Goal: Transaction & Acquisition: Book appointment/travel/reservation

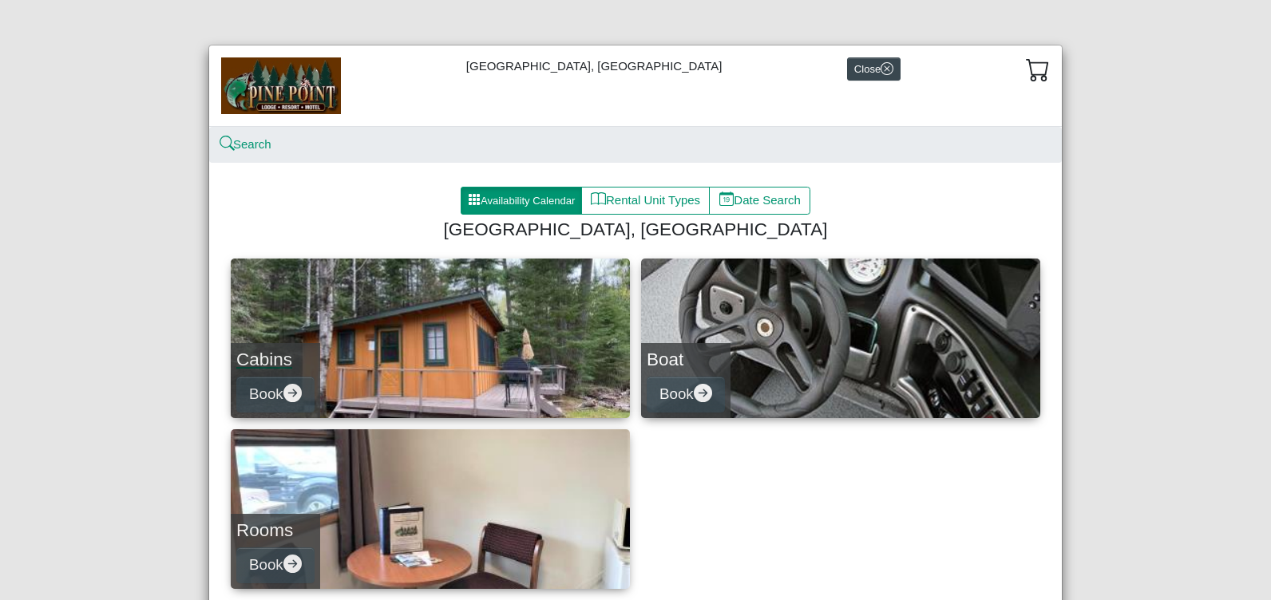
click at [306, 354] on h4 "Cabins" at bounding box center [275, 360] width 78 height 22
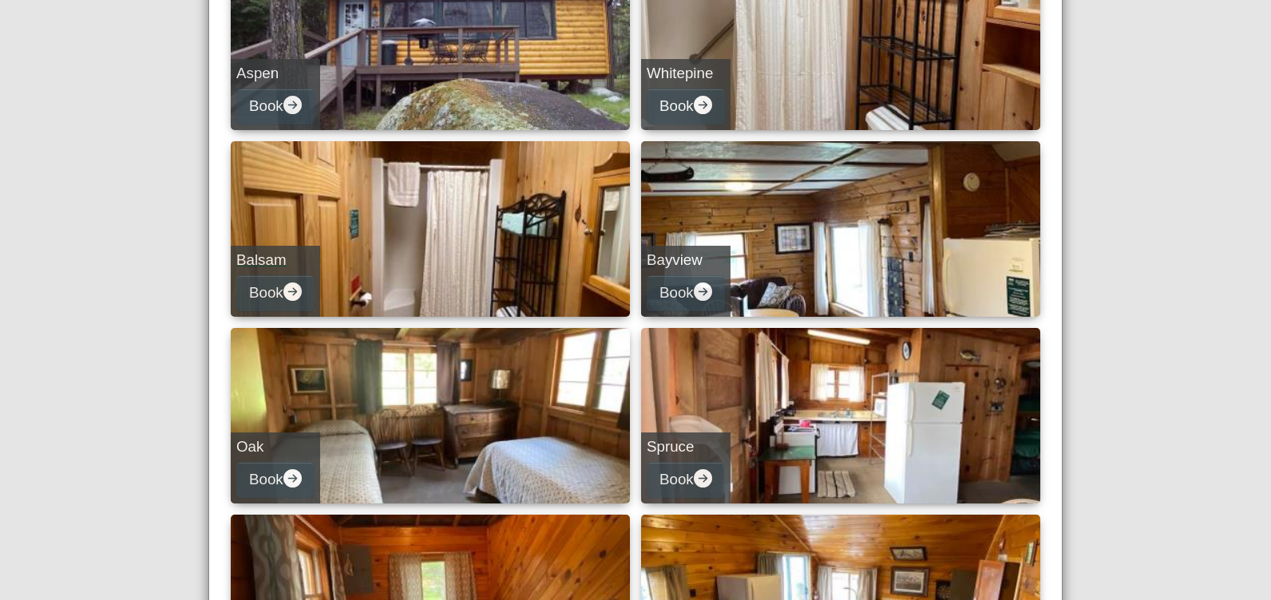
scroll to position [319, 0]
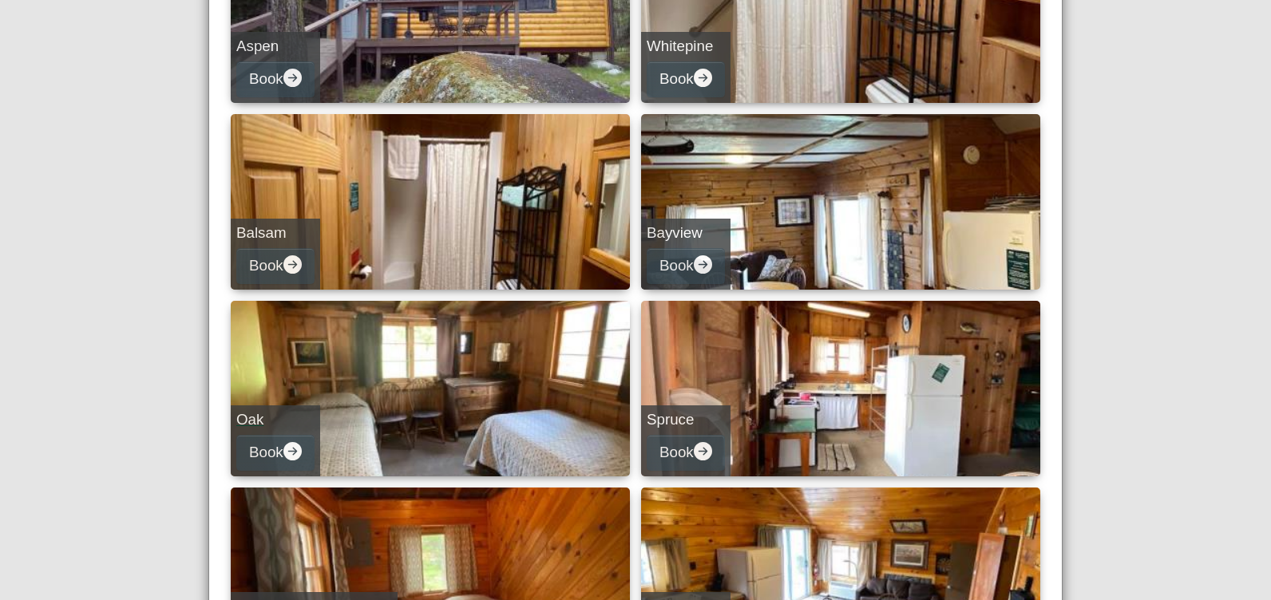
click at [420, 410] on link "Oak Book" at bounding box center [430, 389] width 399 height 176
select select "*"
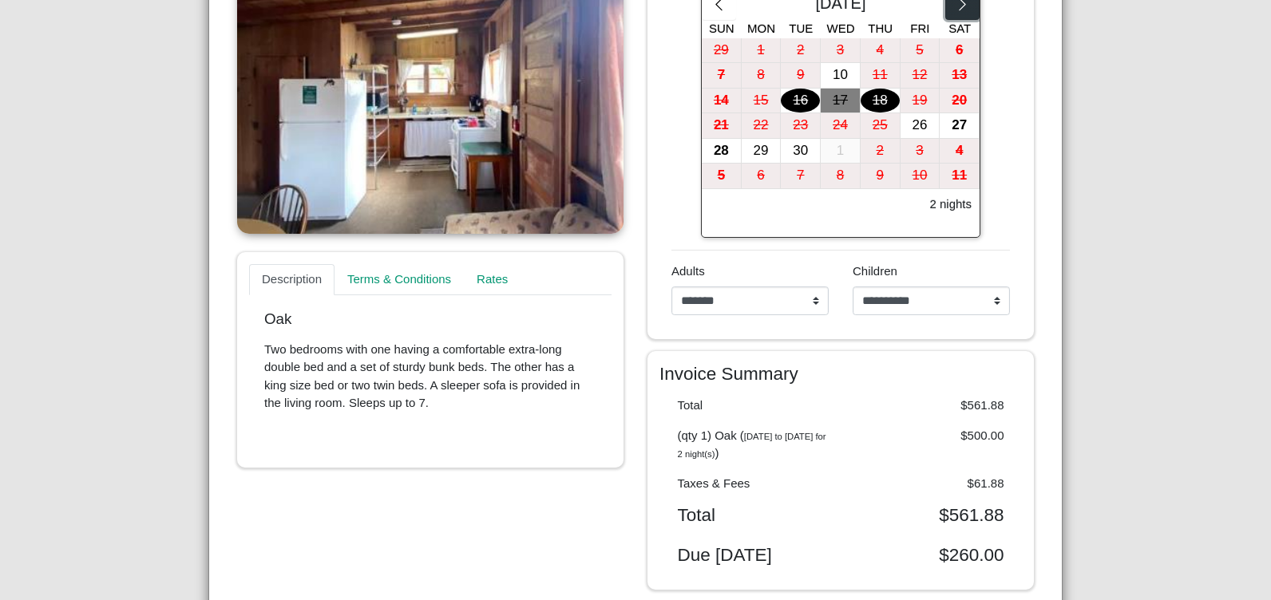
click at [956, 4] on icon "chevron right" at bounding box center [962, 4] width 15 height 15
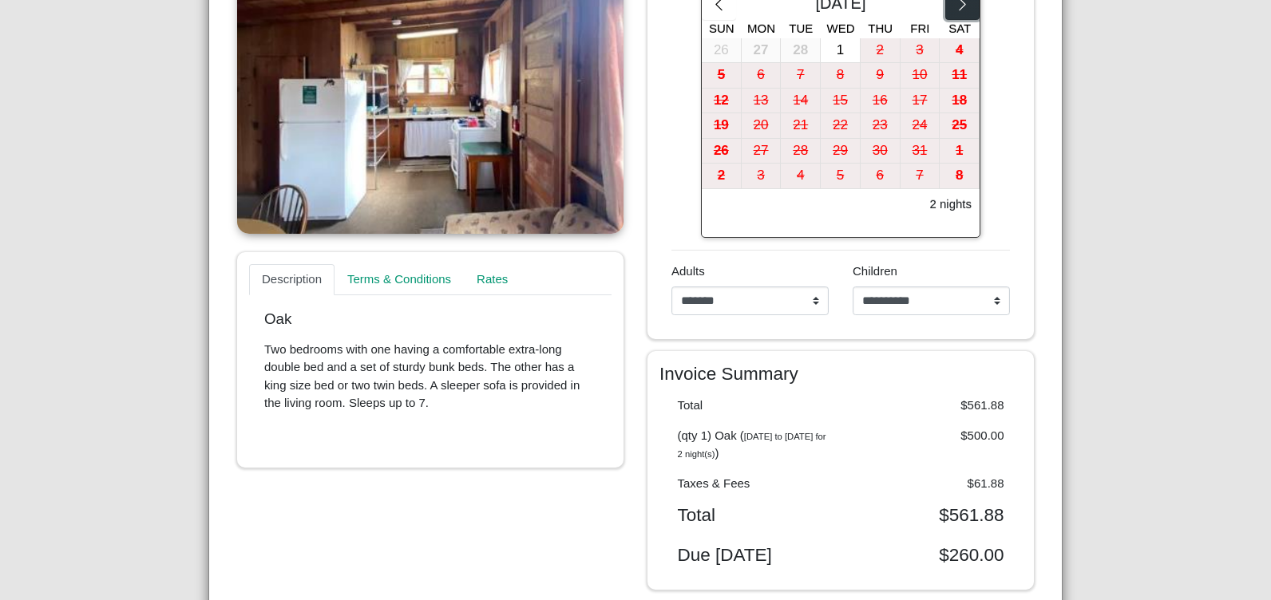
click at [956, 4] on icon "chevron right" at bounding box center [962, 4] width 15 height 15
click at [955, 7] on icon "chevron right" at bounding box center [962, 4] width 15 height 15
click at [956, 7] on icon "chevron right" at bounding box center [962, 4] width 15 height 15
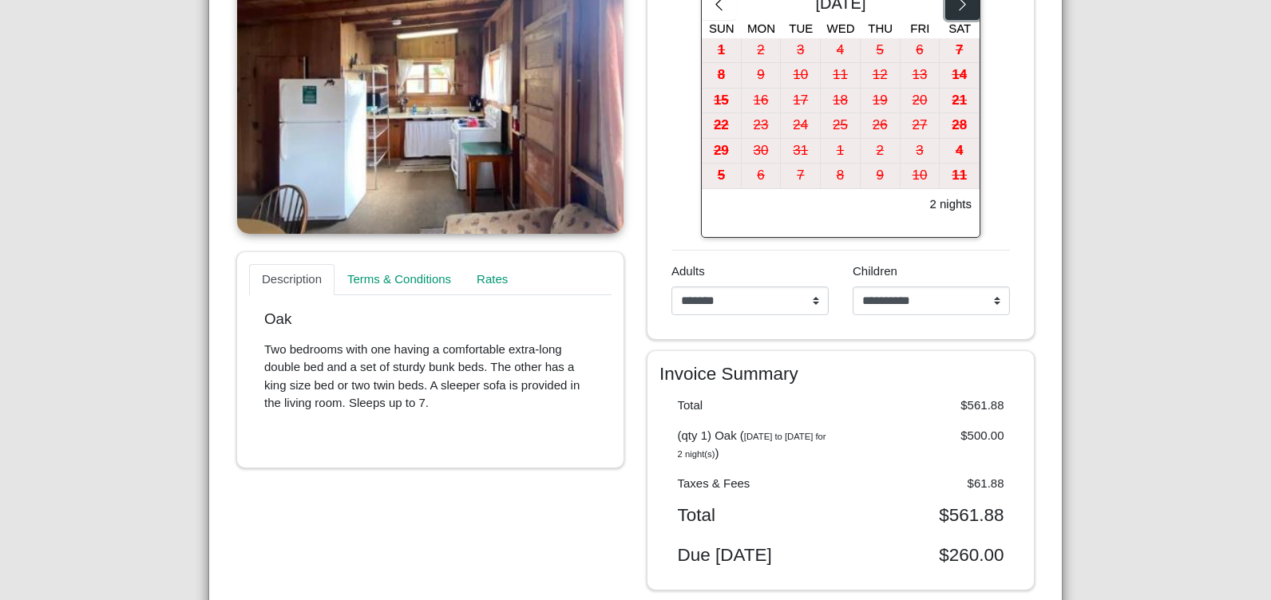
click at [956, 7] on icon "chevron right" at bounding box center [962, 4] width 15 height 15
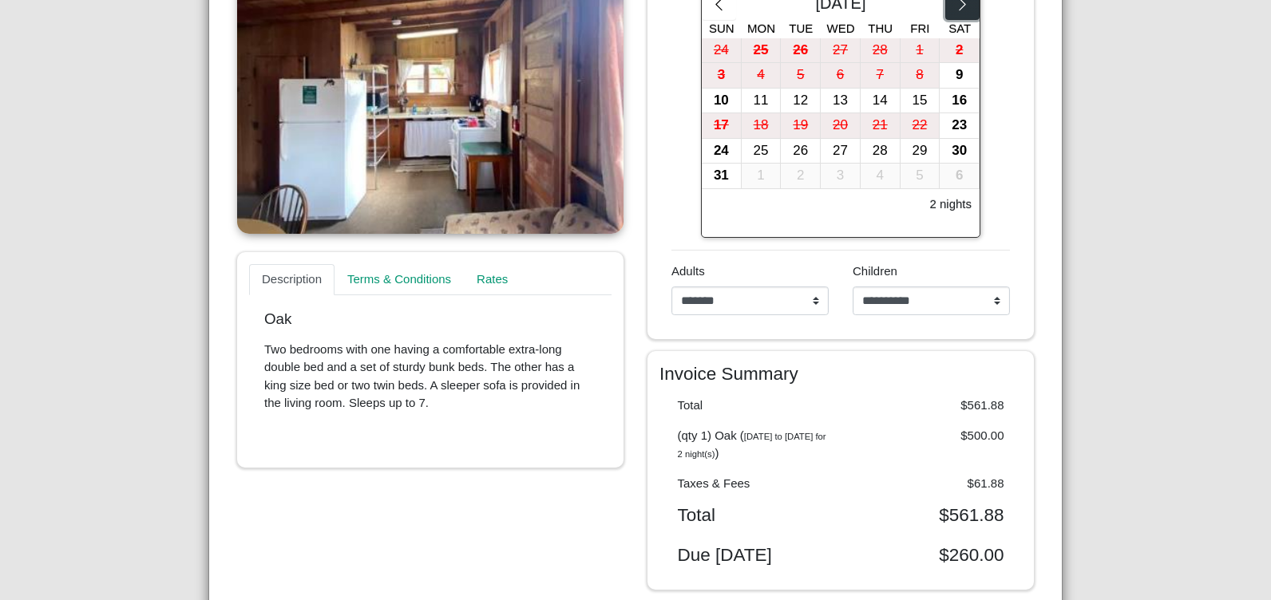
click at [956, 7] on icon "chevron right" at bounding box center [962, 4] width 15 height 15
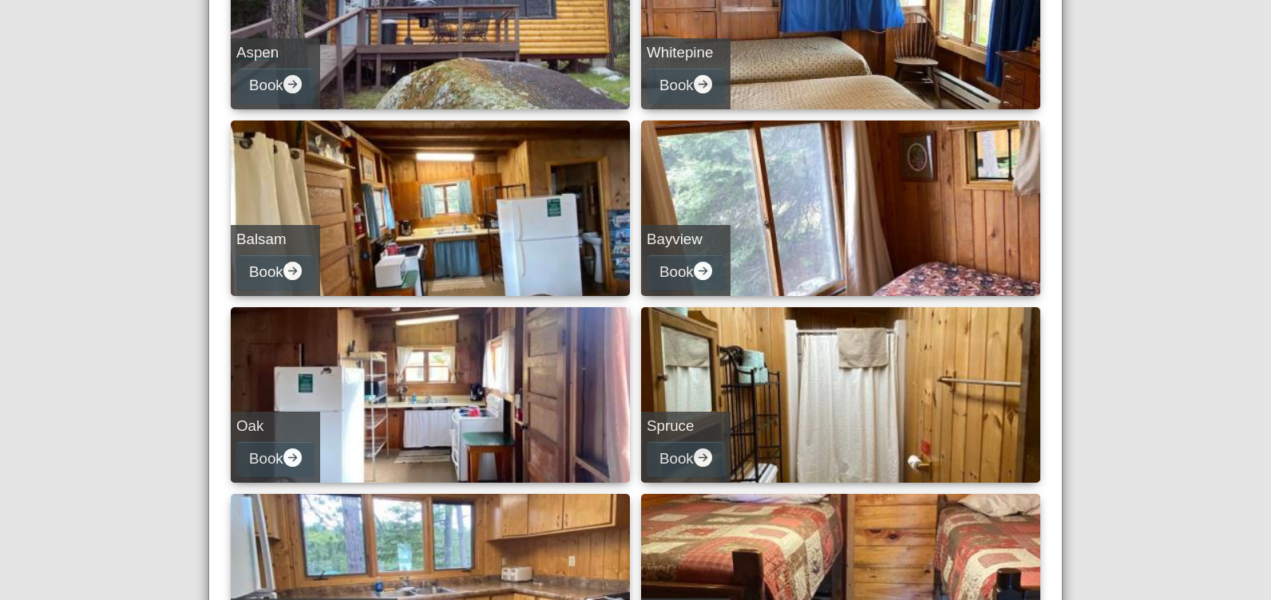
scroll to position [319, 0]
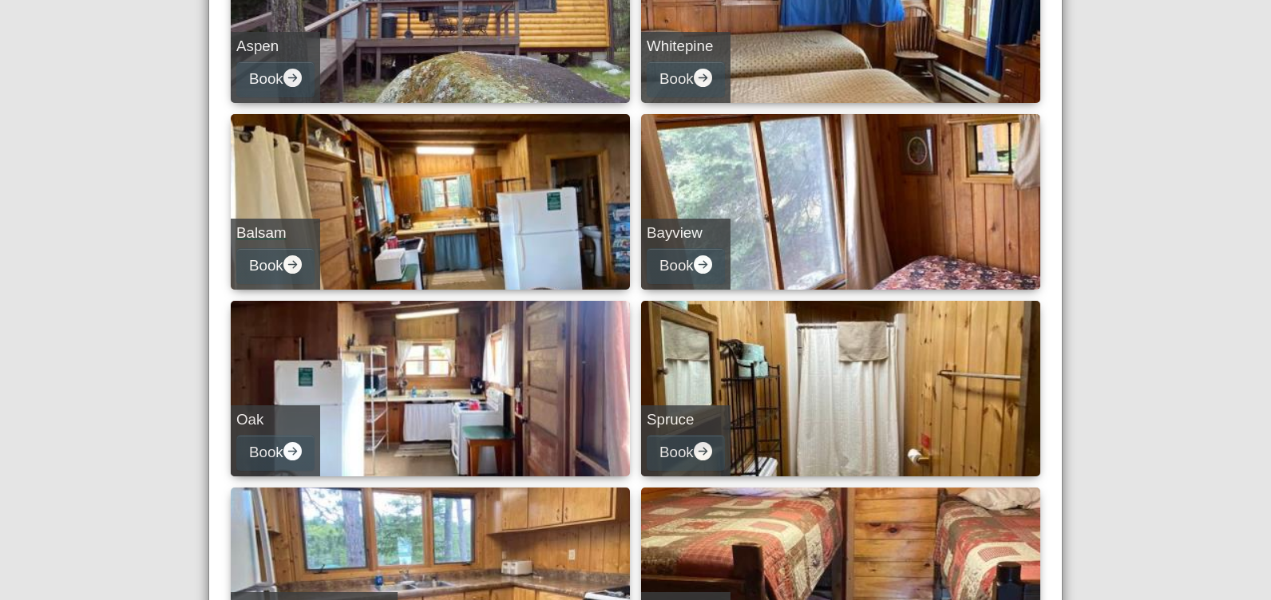
click at [452, 217] on link "Balsam Book" at bounding box center [430, 202] width 399 height 176
select select "*"
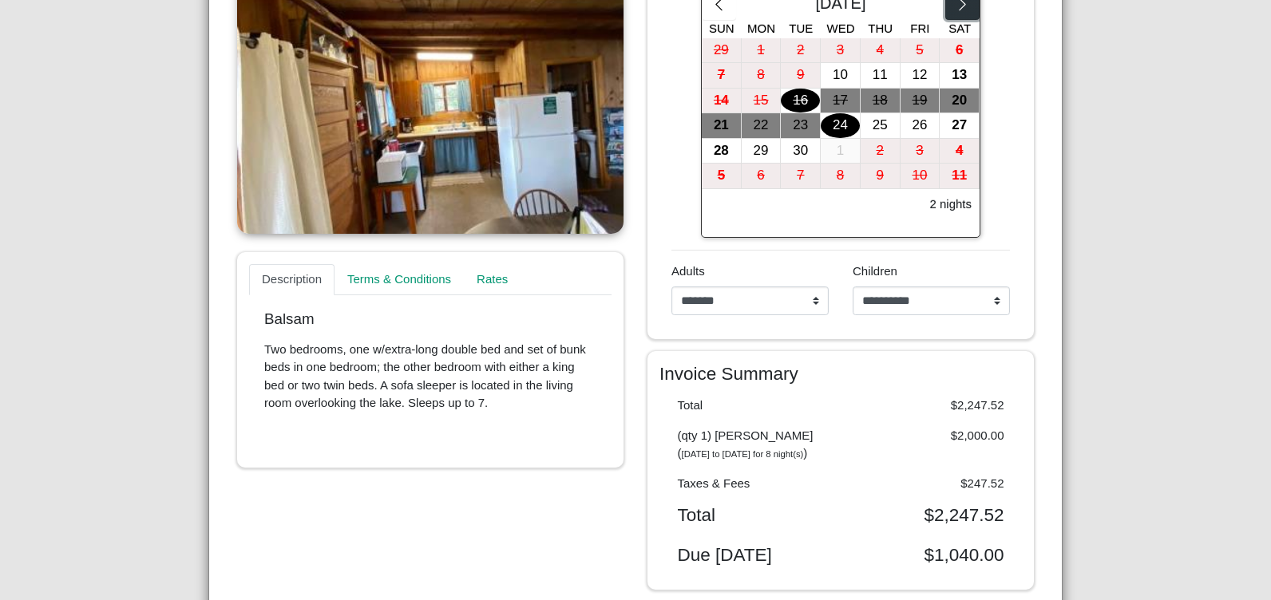
click at [959, 5] on icon "chevron right" at bounding box center [962, 4] width 15 height 15
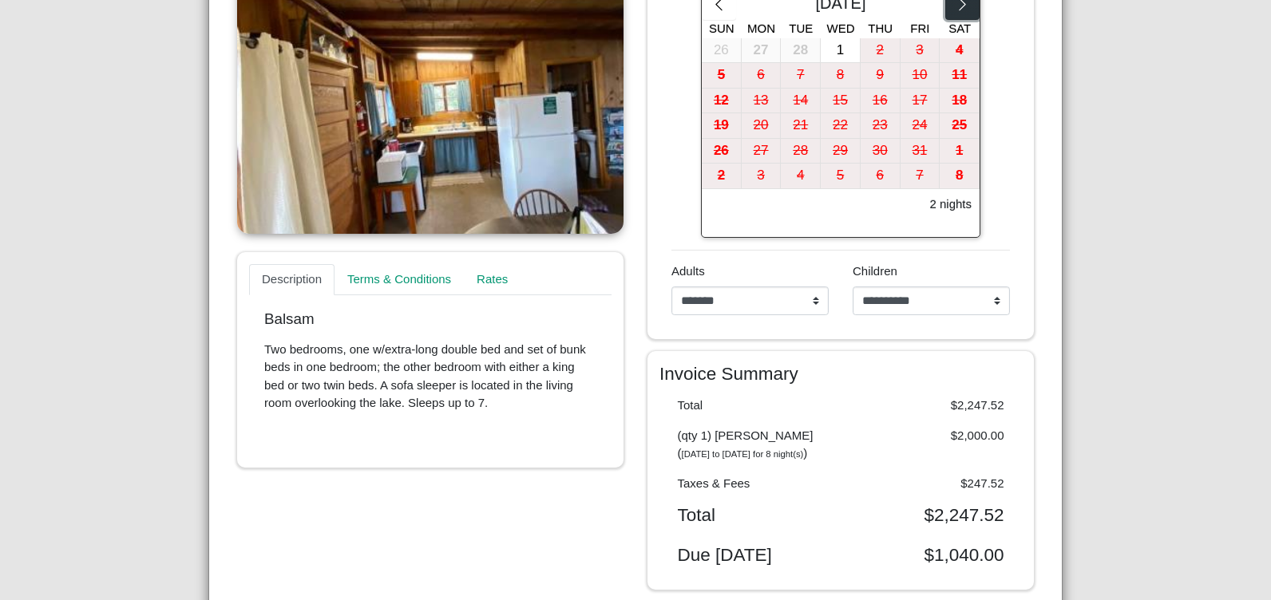
click at [960, 5] on icon "chevron right" at bounding box center [962, 4] width 15 height 15
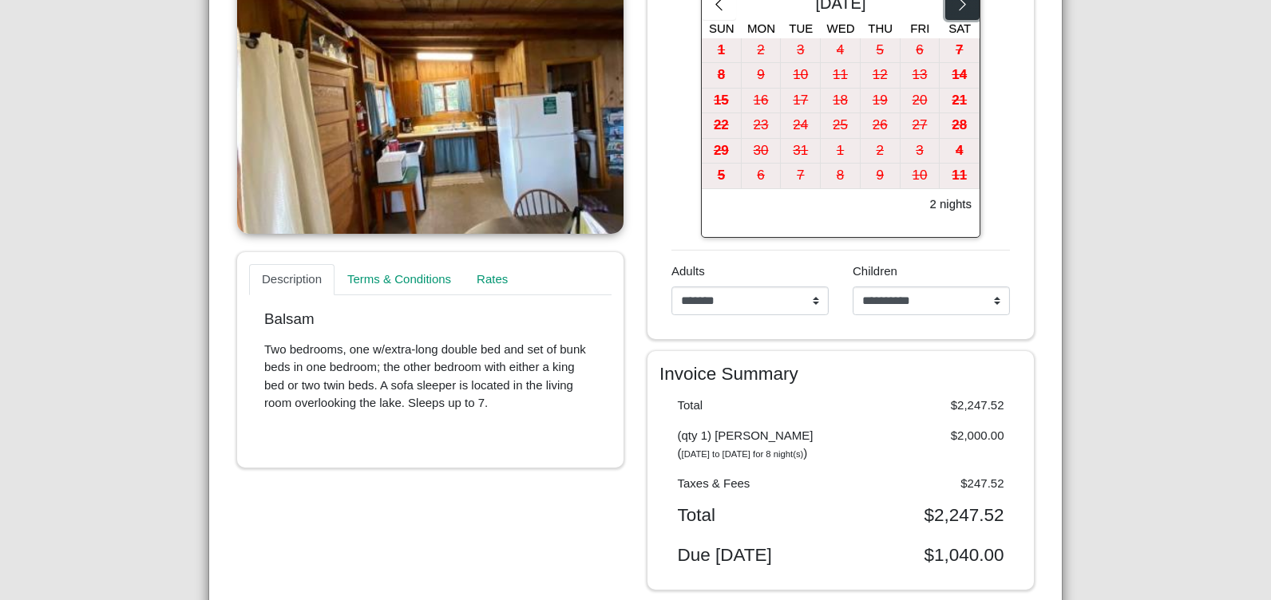
click at [960, 5] on icon "chevron right" at bounding box center [962, 4] width 15 height 15
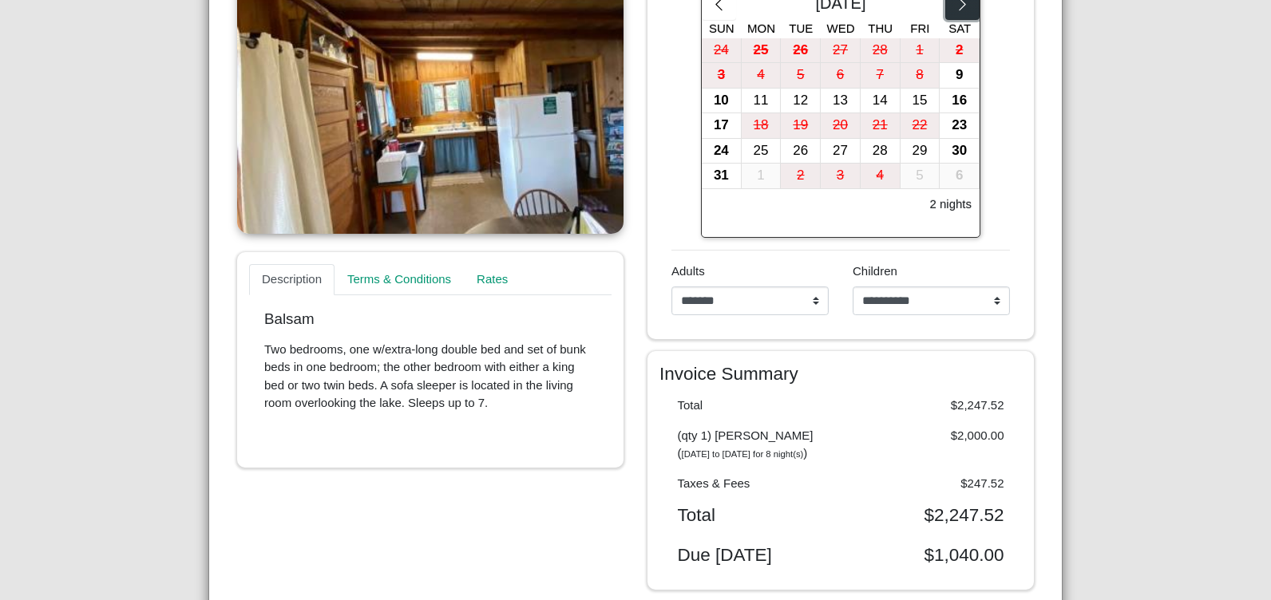
click at [960, 5] on icon "chevron right" at bounding box center [962, 4] width 15 height 15
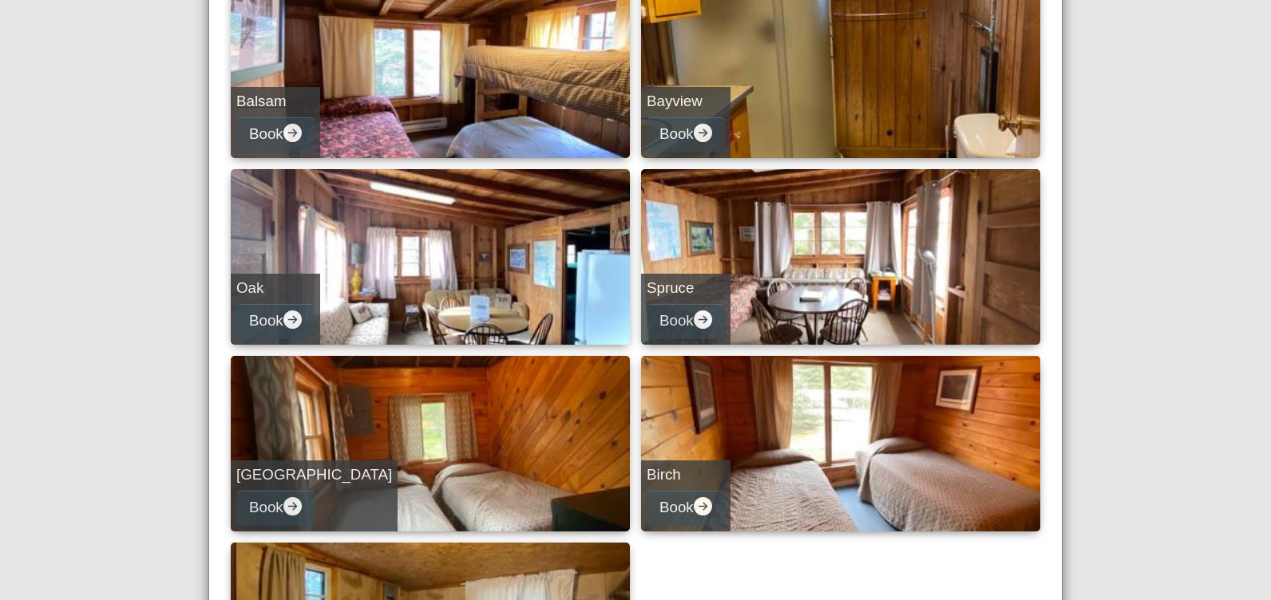
scroll to position [479, 0]
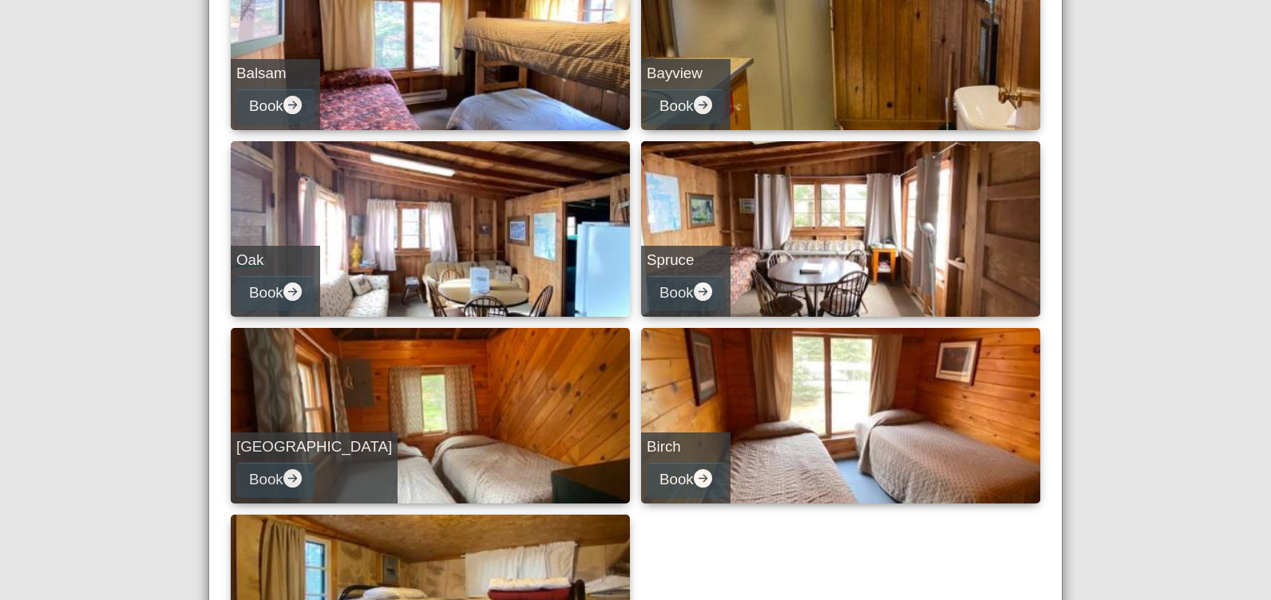
click at [425, 251] on link "Oak Book" at bounding box center [430, 229] width 399 height 176
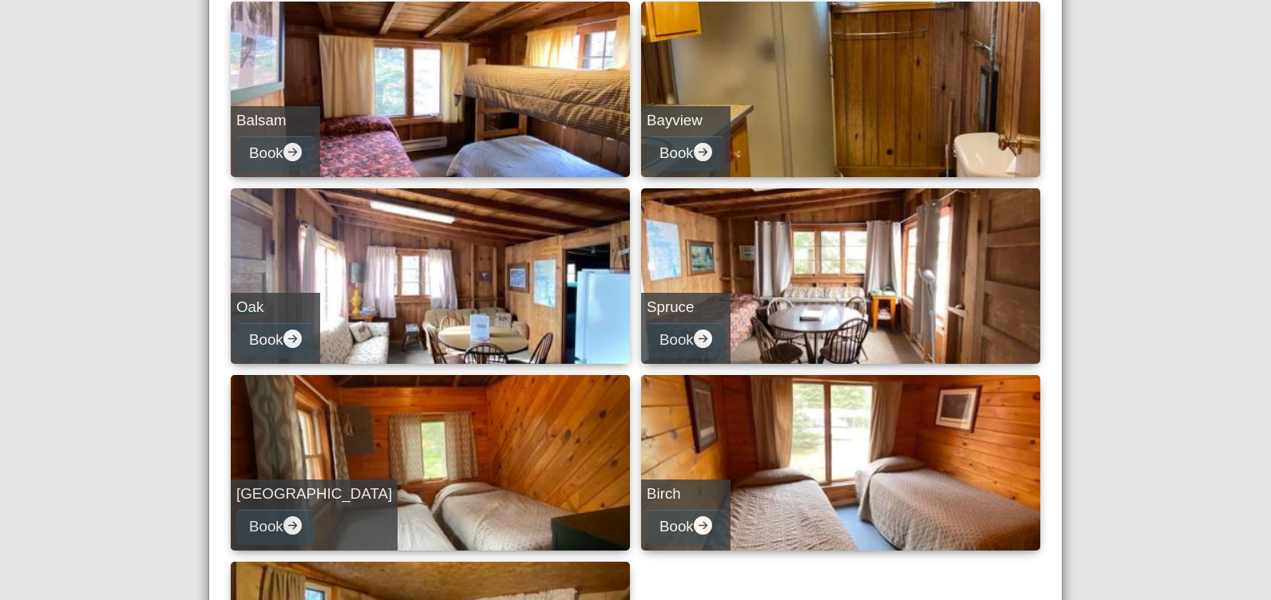
select select "*"
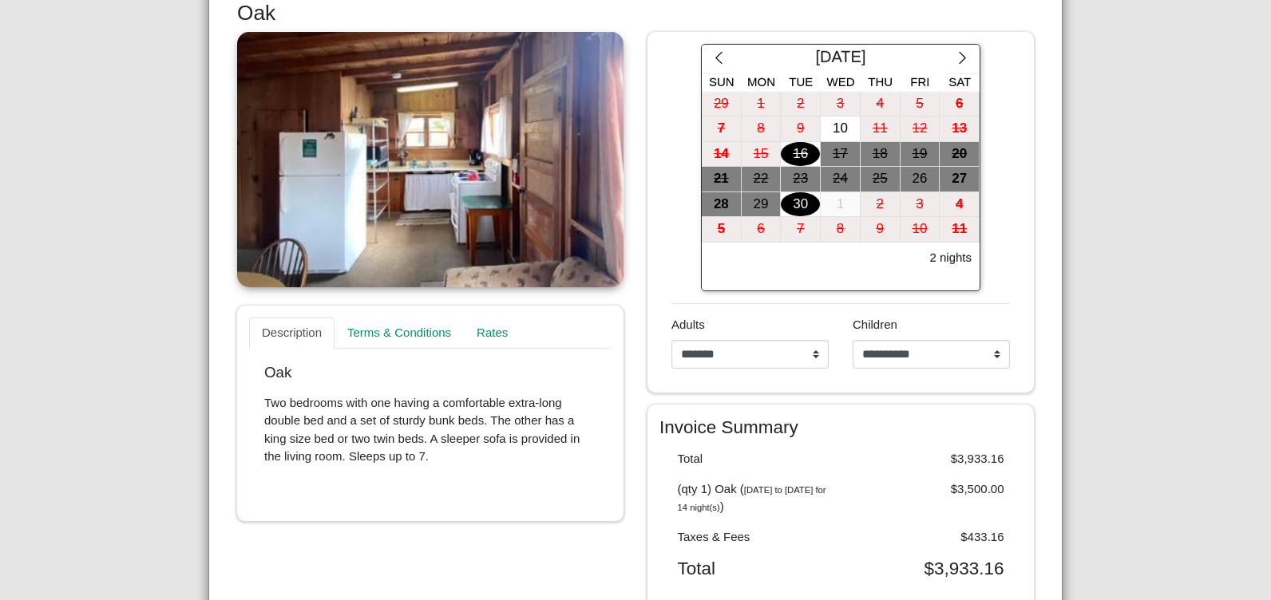
scroll to position [240, 0]
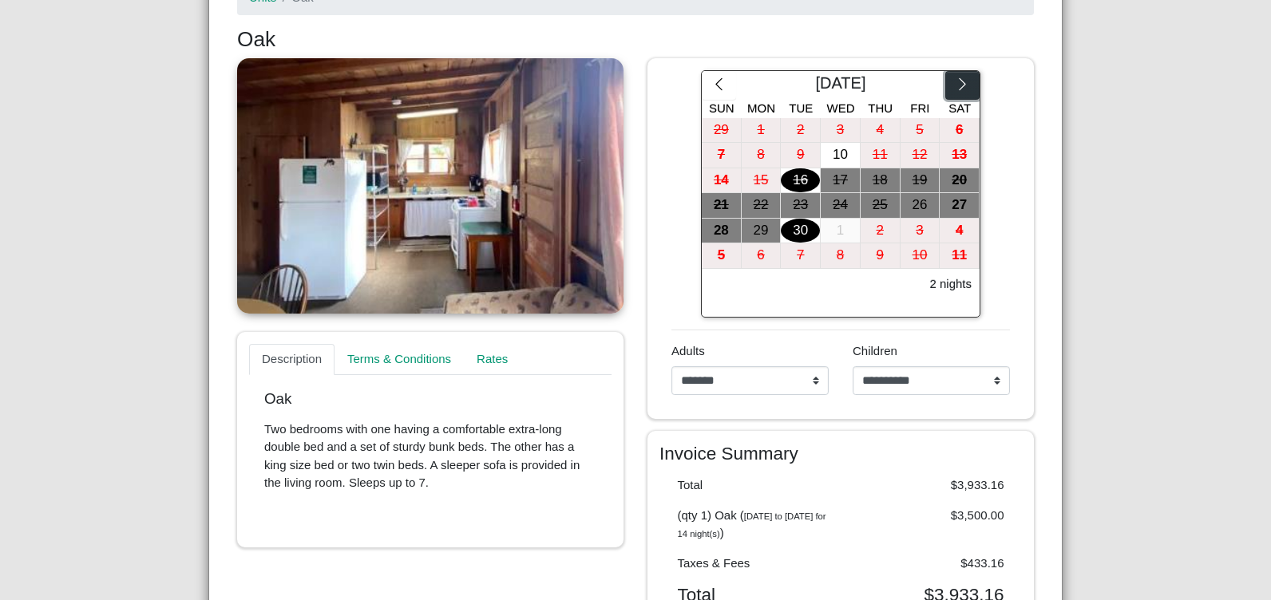
click at [955, 81] on icon "chevron right" at bounding box center [962, 84] width 15 height 15
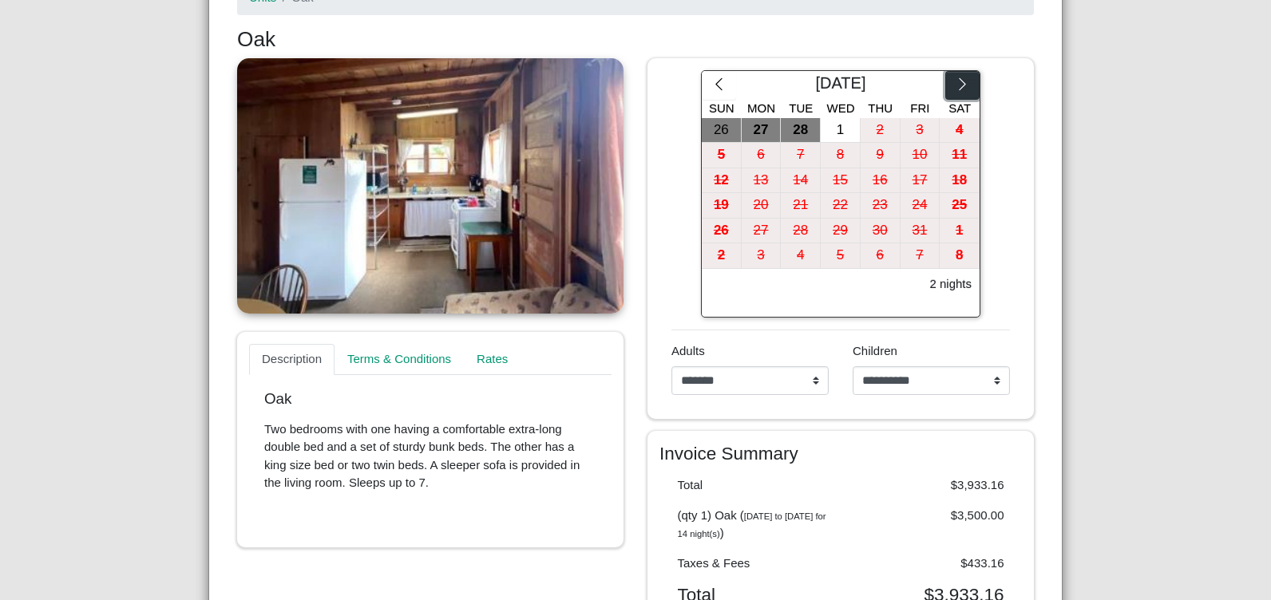
click at [955, 81] on icon "chevron right" at bounding box center [962, 84] width 15 height 15
click at [959, 81] on icon "chevron right" at bounding box center [962, 84] width 6 height 12
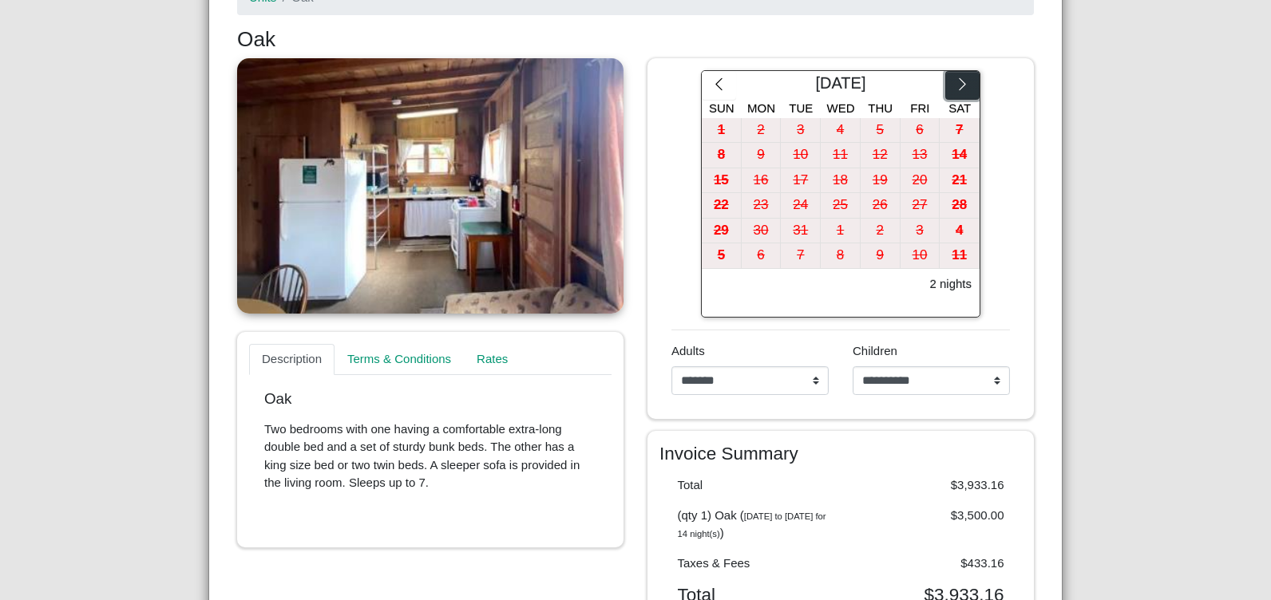
click at [959, 81] on icon "chevron right" at bounding box center [962, 84] width 6 height 12
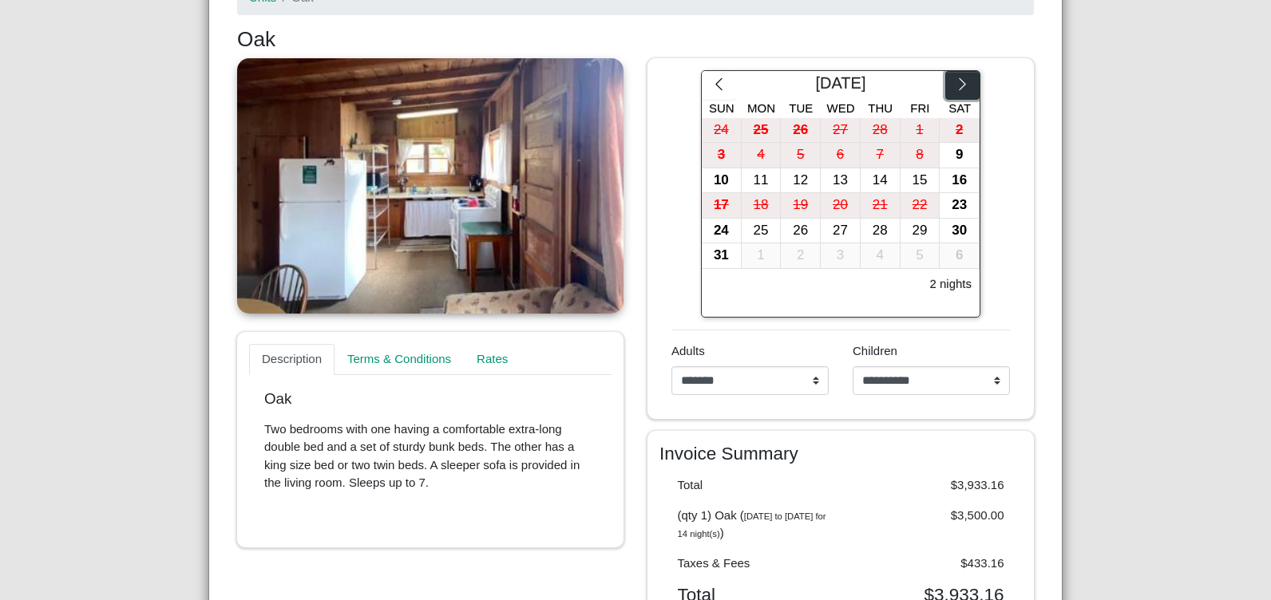
click at [959, 81] on icon "chevron right" at bounding box center [962, 84] width 6 height 12
click at [955, 86] on icon "chevron right" at bounding box center [962, 84] width 15 height 15
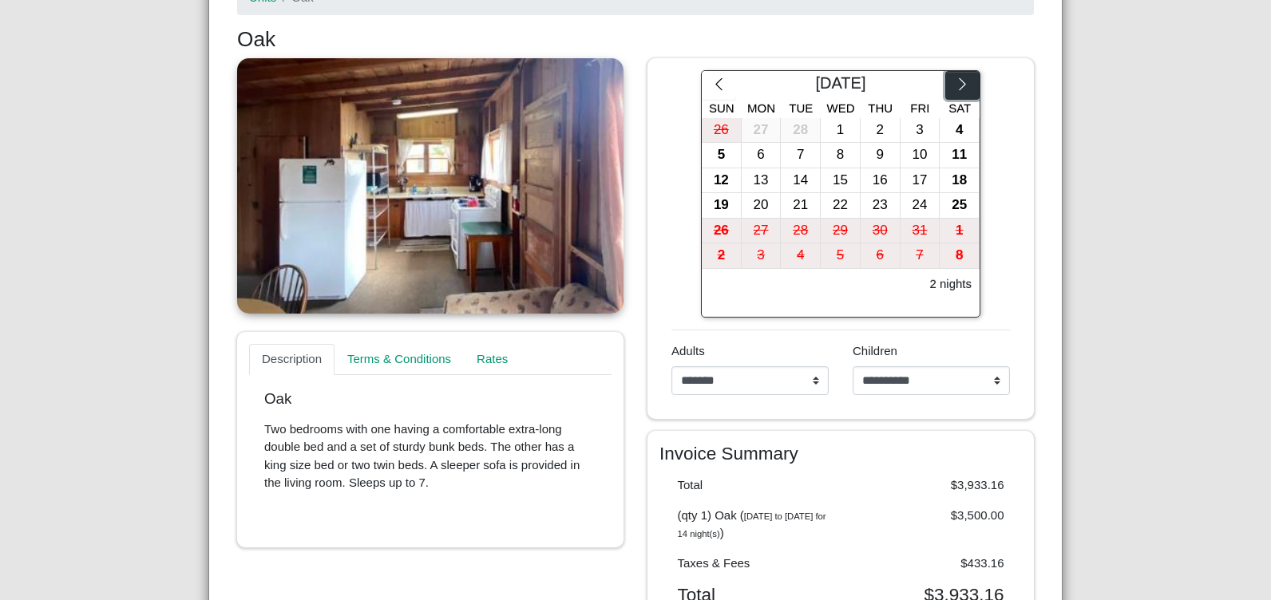
click at [955, 86] on icon "chevron right" at bounding box center [962, 84] width 15 height 15
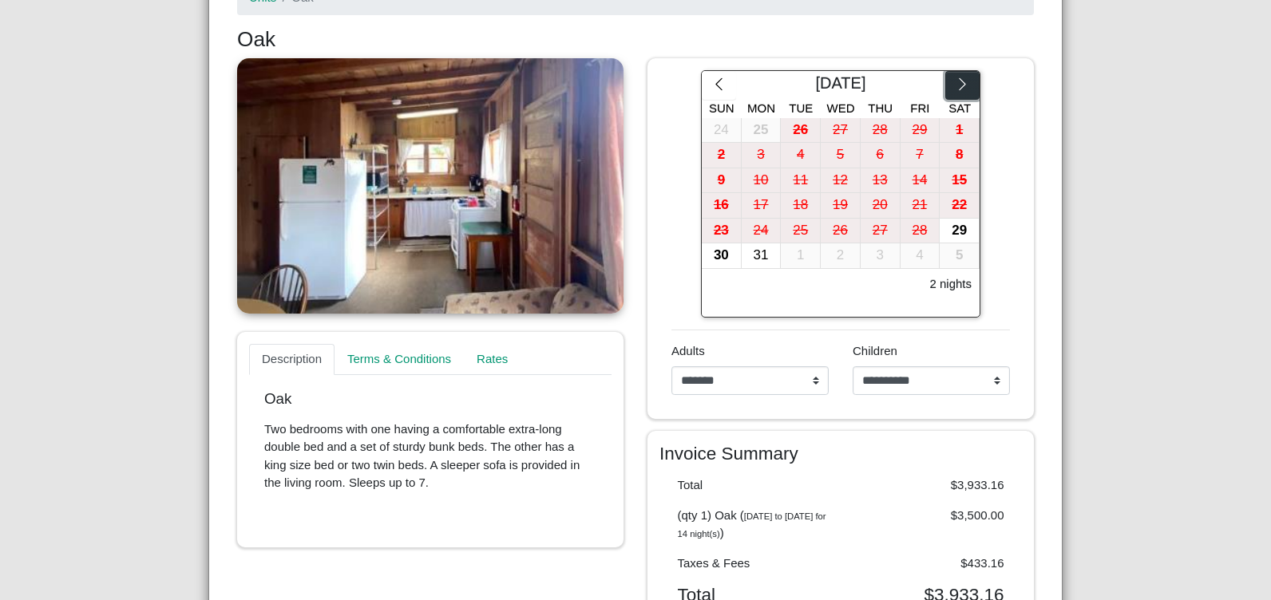
click at [955, 86] on icon "chevron right" at bounding box center [962, 84] width 15 height 15
